Goal: Information Seeking & Learning: Learn about a topic

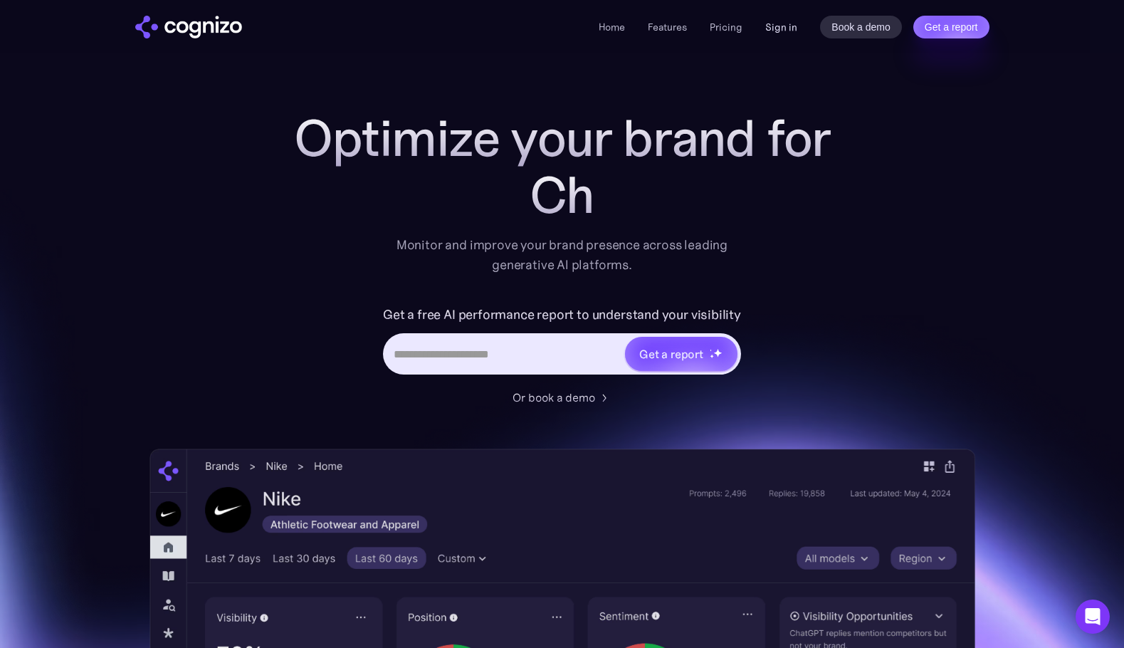
click at [774, 34] on link "Sign in" at bounding box center [781, 27] width 32 height 17
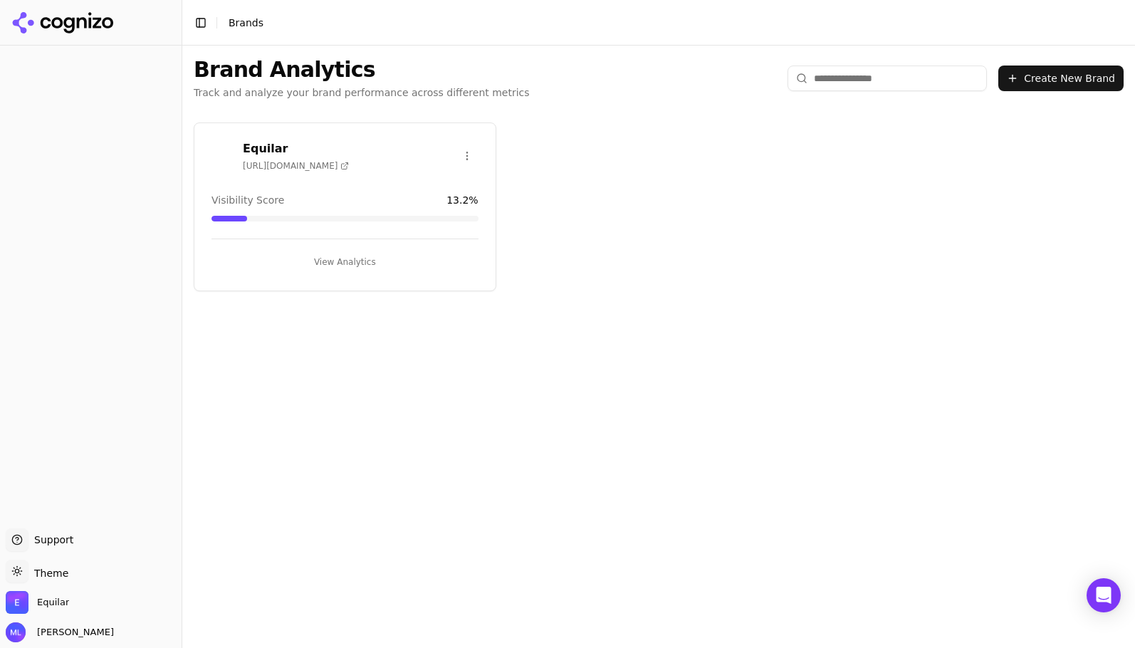
click at [342, 170] on div "Equilar [URL][DOMAIN_NAME]" at bounding box center [344, 158] width 301 height 36
click at [270, 154] on h3 "Equilar" at bounding box center [296, 148] width 106 height 17
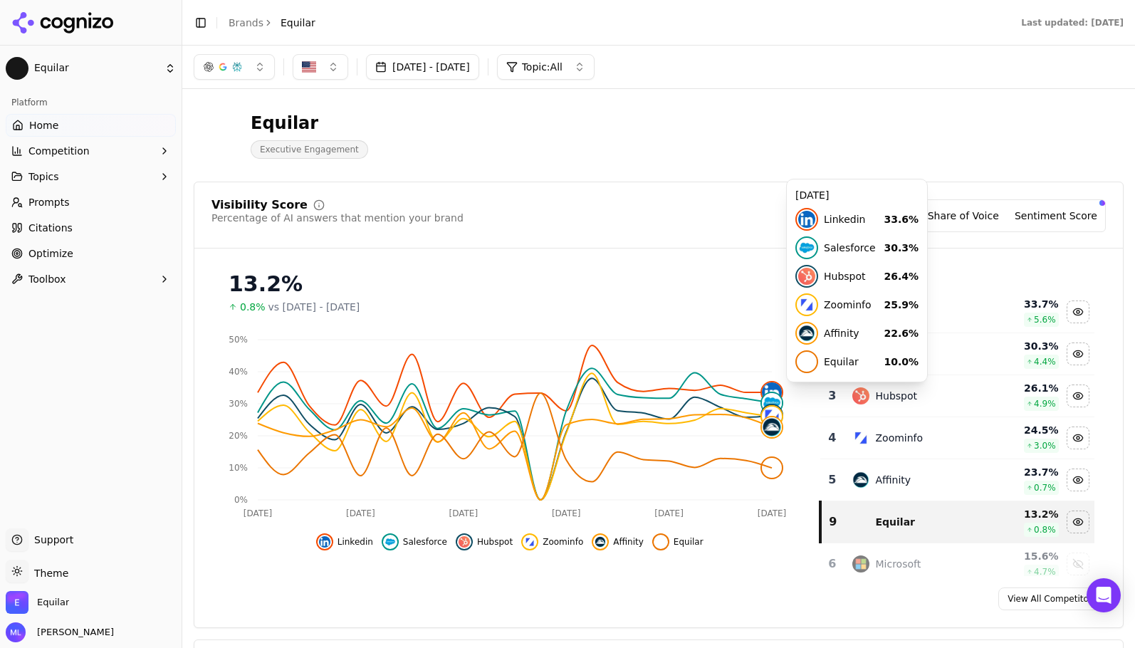
scroll to position [18, 0]
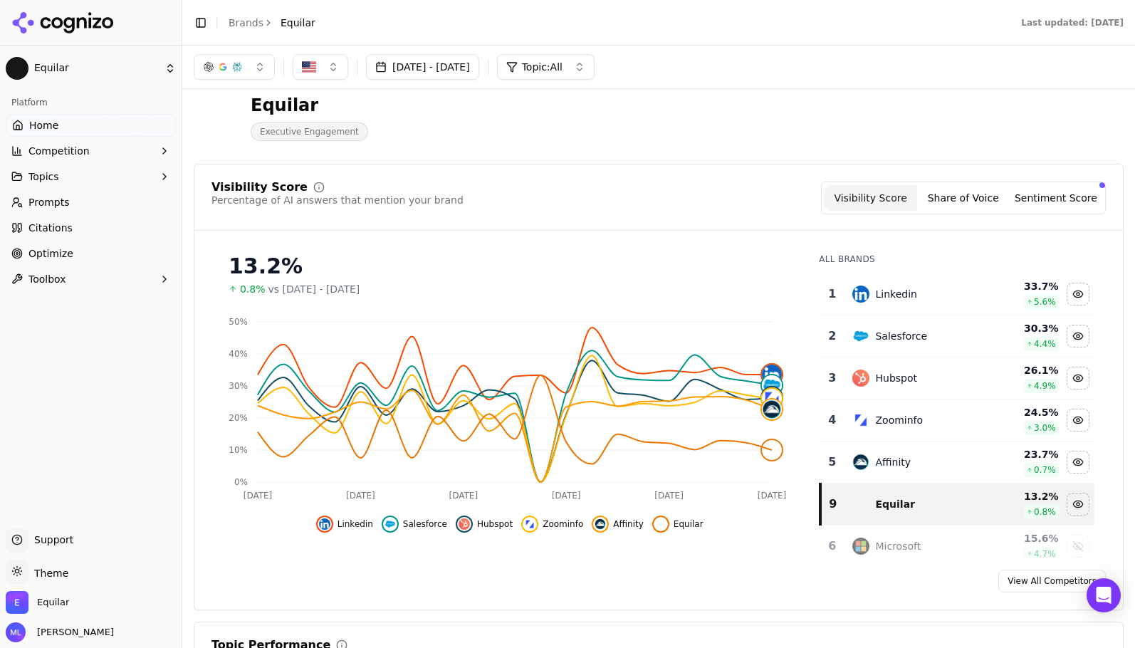
click at [74, 230] on link "Citations" at bounding box center [91, 227] width 170 height 23
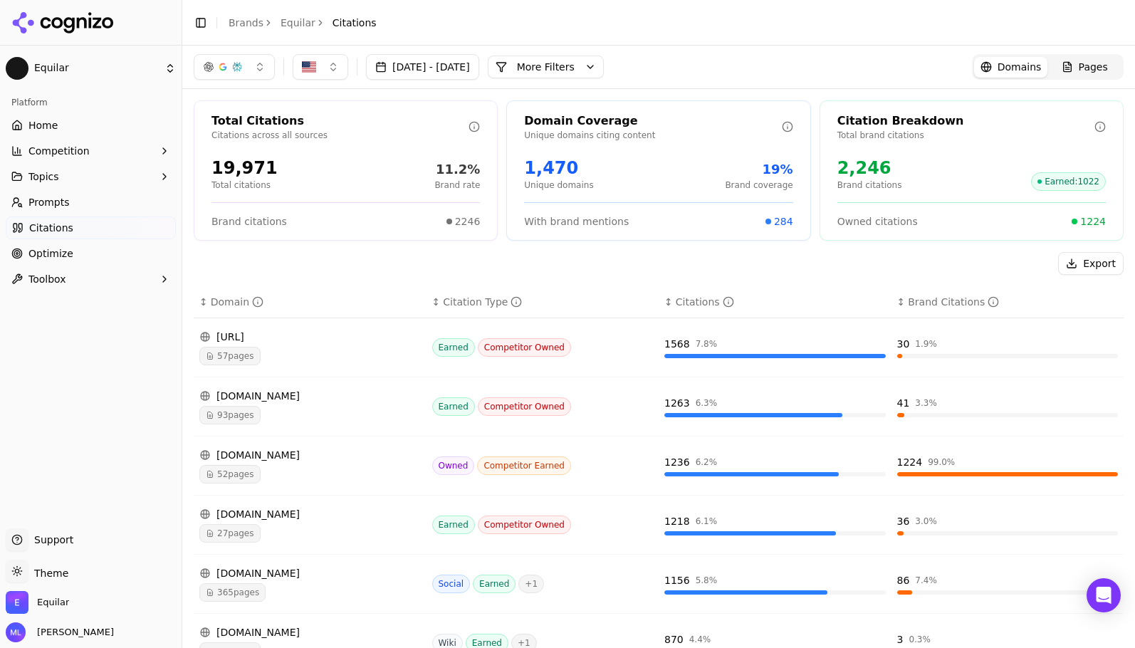
click at [1084, 63] on span "Pages" at bounding box center [1092, 67] width 29 height 14
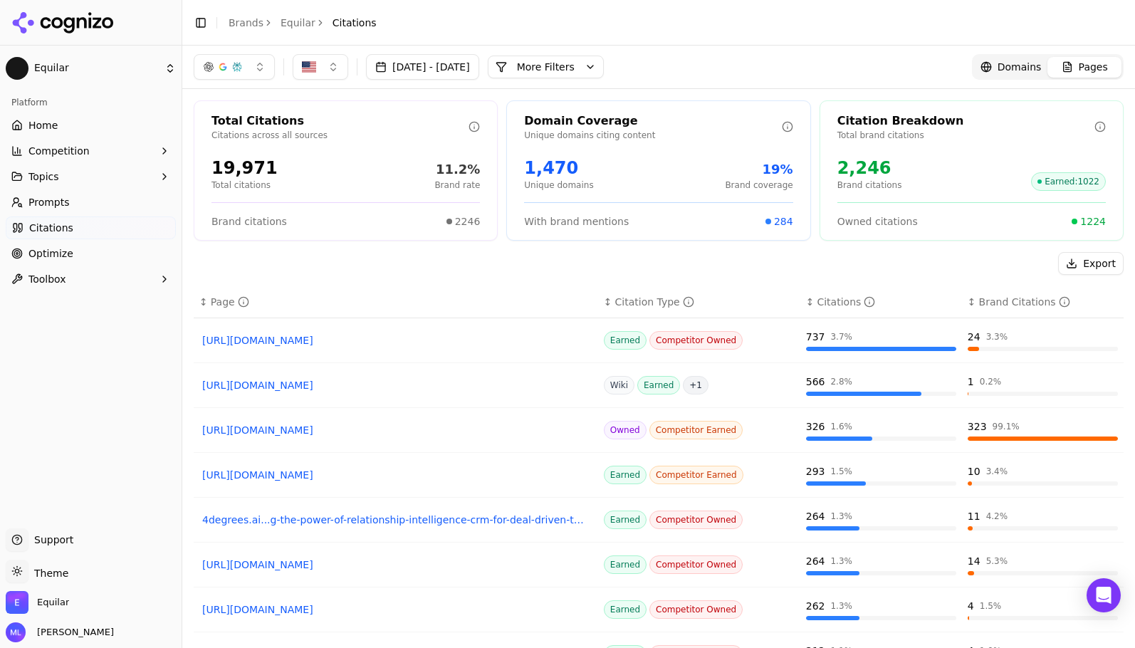
click at [347, 342] on link "https://demandfarm.com/blog/best-relationship-mapping-tools" at bounding box center [395, 340] width 387 height 14
